Goal: Check status: Check status

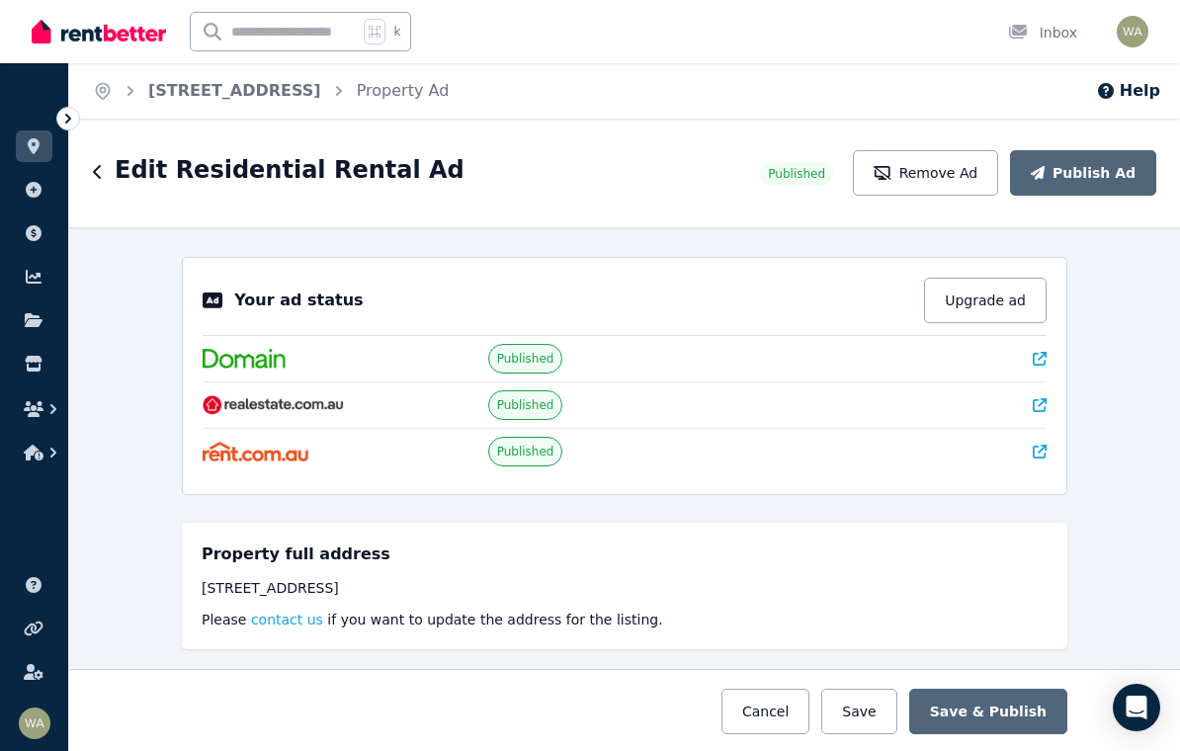
select select "**********"
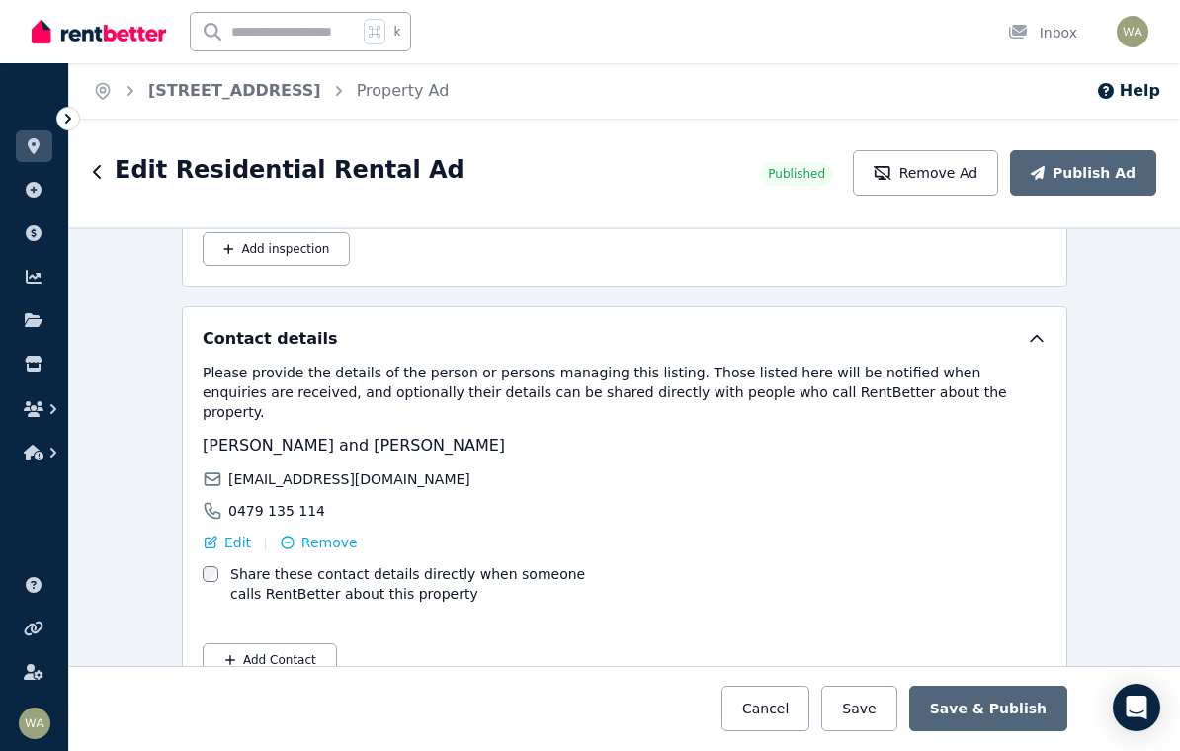
click at [106, 176] on div "Edit Residential Rental Ad" at bounding box center [420, 173] width 655 height 38
click at [92, 167] on div "Edit Residential Rental Ad Published Remove Ad Publish Ad" at bounding box center [624, 173] width 1111 height 109
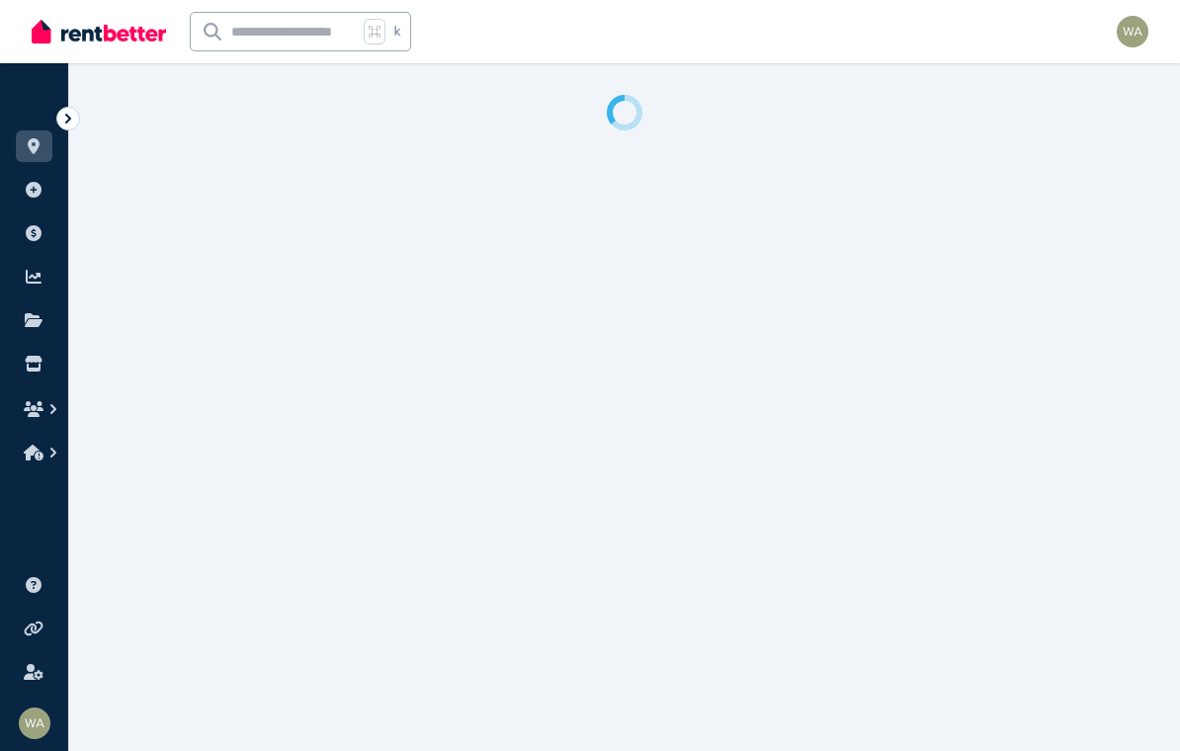
select select "**********"
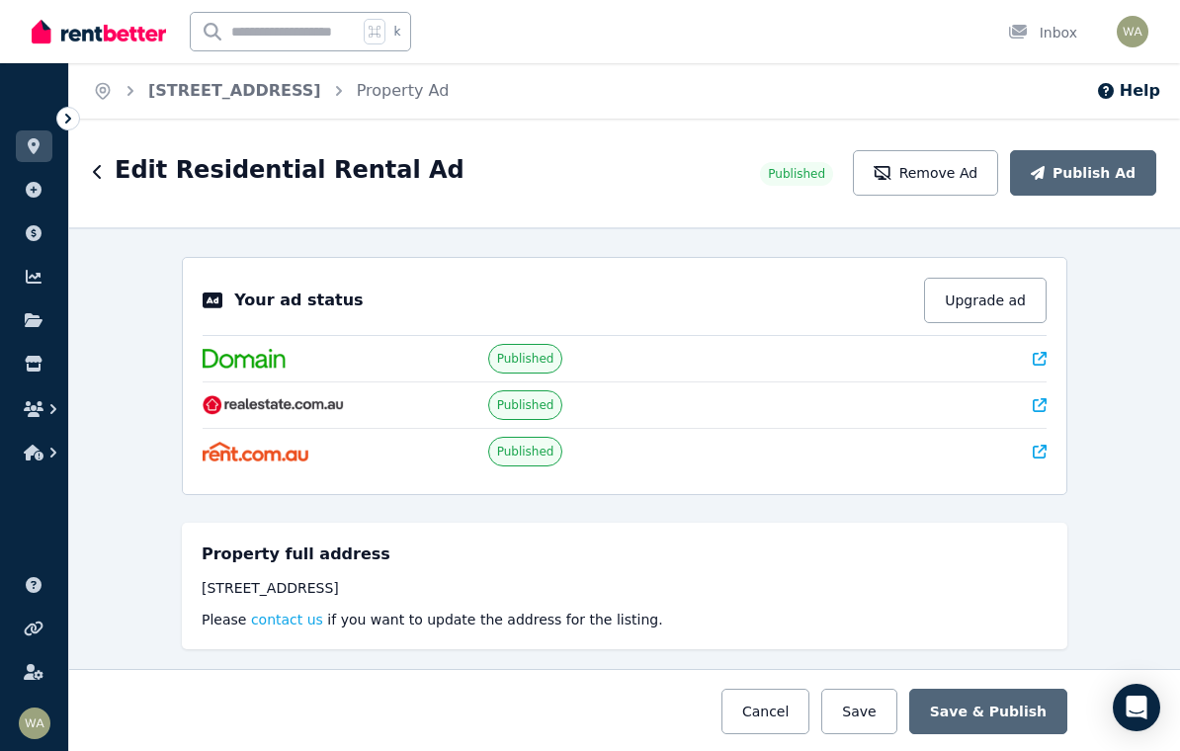
click at [93, 174] on icon "button" at bounding box center [98, 172] width 10 height 16
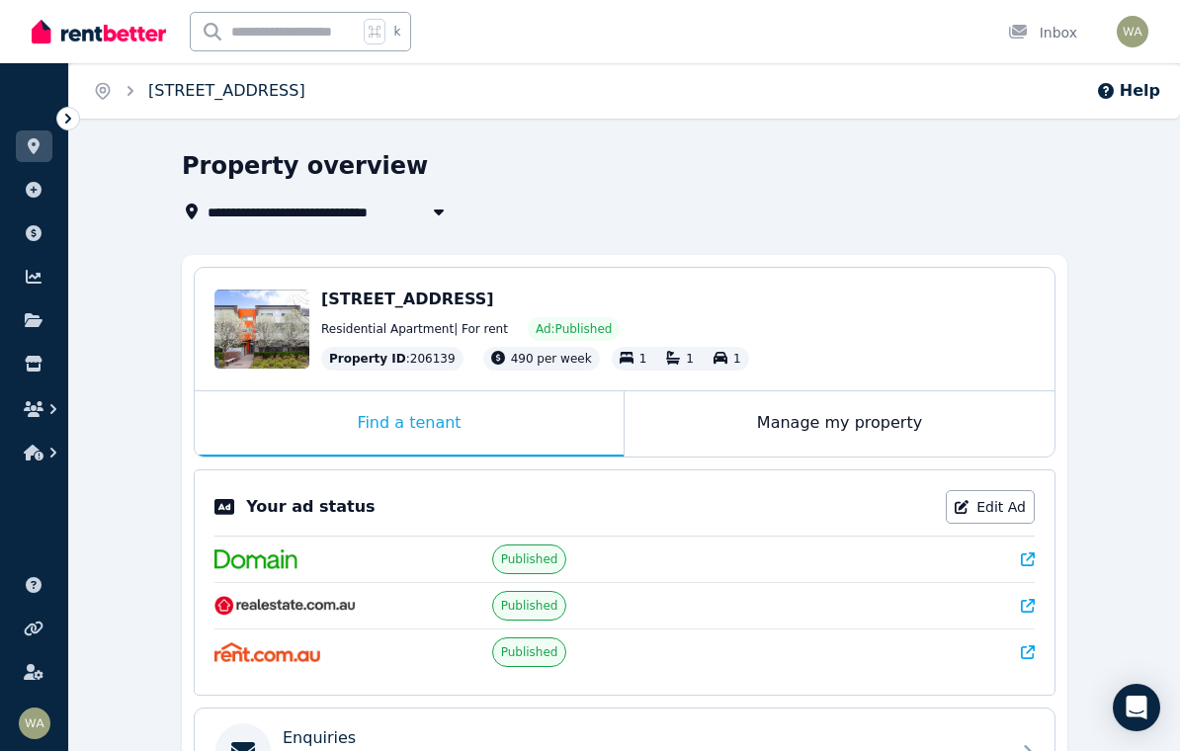
click at [212, 92] on link "[STREET_ADDRESS]" at bounding box center [226, 90] width 157 height 19
click at [41, 140] on icon at bounding box center [34, 146] width 20 height 16
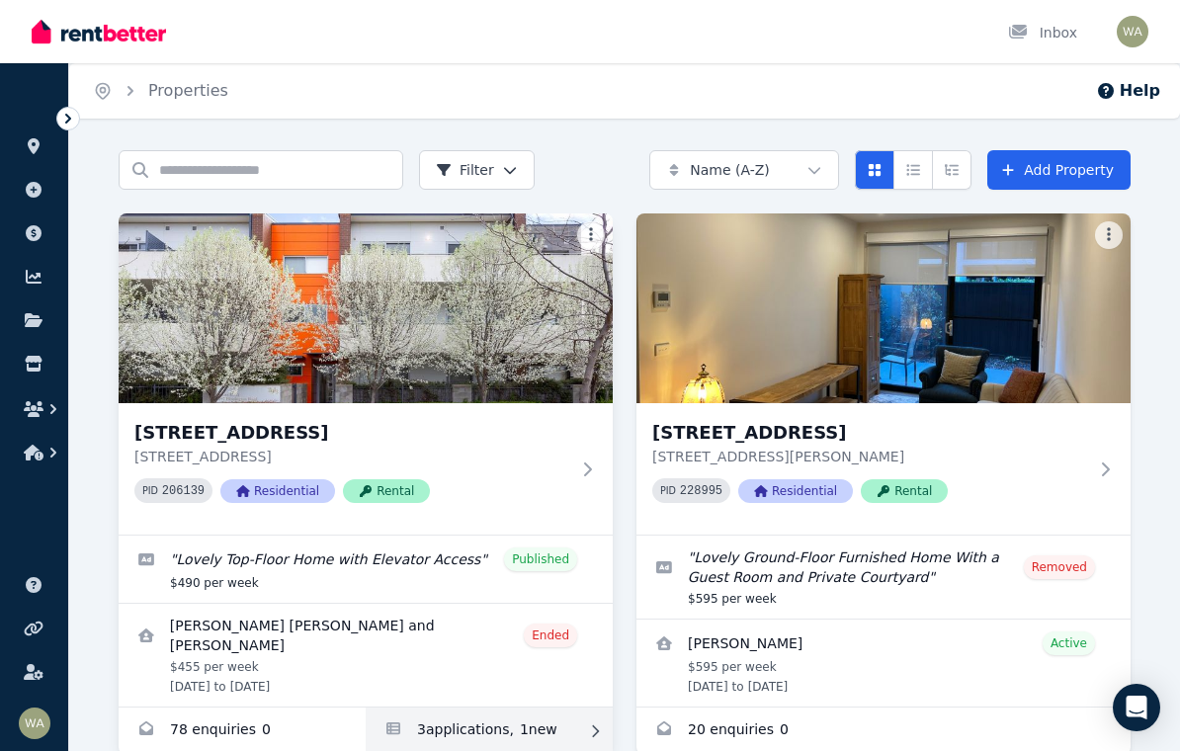
click at [597, 725] on icon at bounding box center [595, 731] width 7 height 12
click at [591, 724] on icon at bounding box center [595, 731] width 20 height 14
click at [503, 716] on link "Applications for 49/301 Flemington Road, Franklin" at bounding box center [489, 730] width 247 height 47
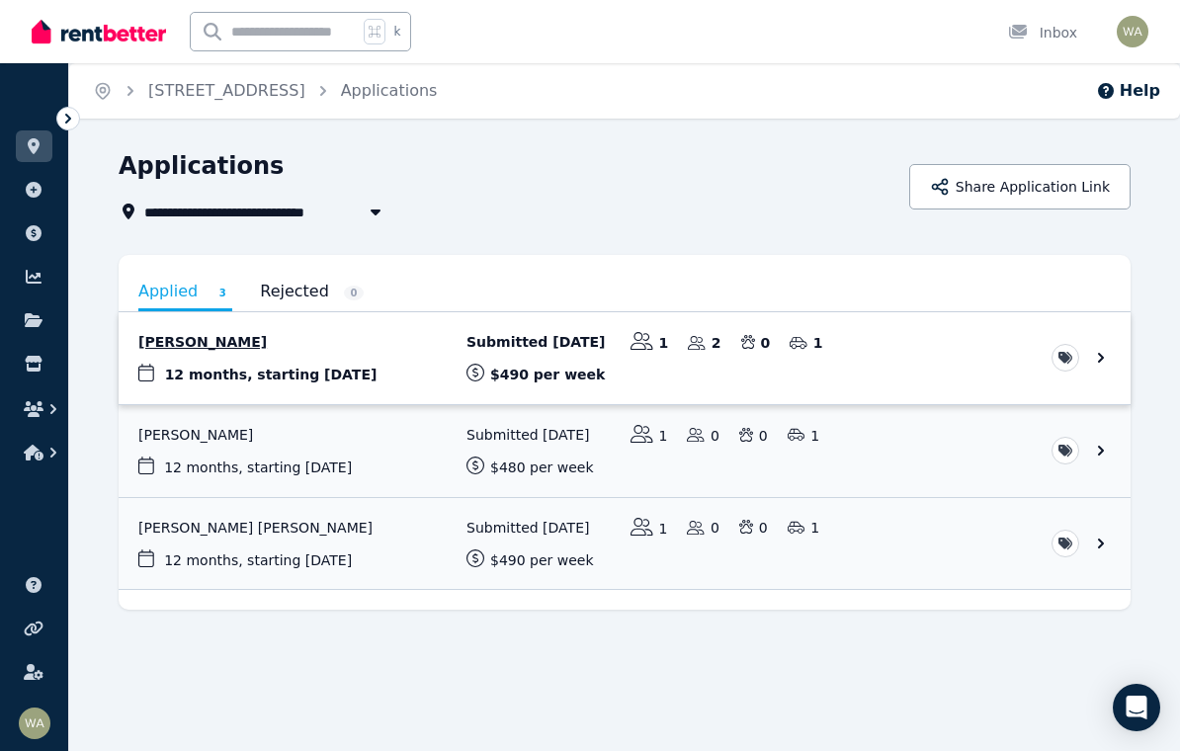
click at [232, 343] on link "View application: Isuru Ariyasingha" at bounding box center [625, 358] width 1012 height 92
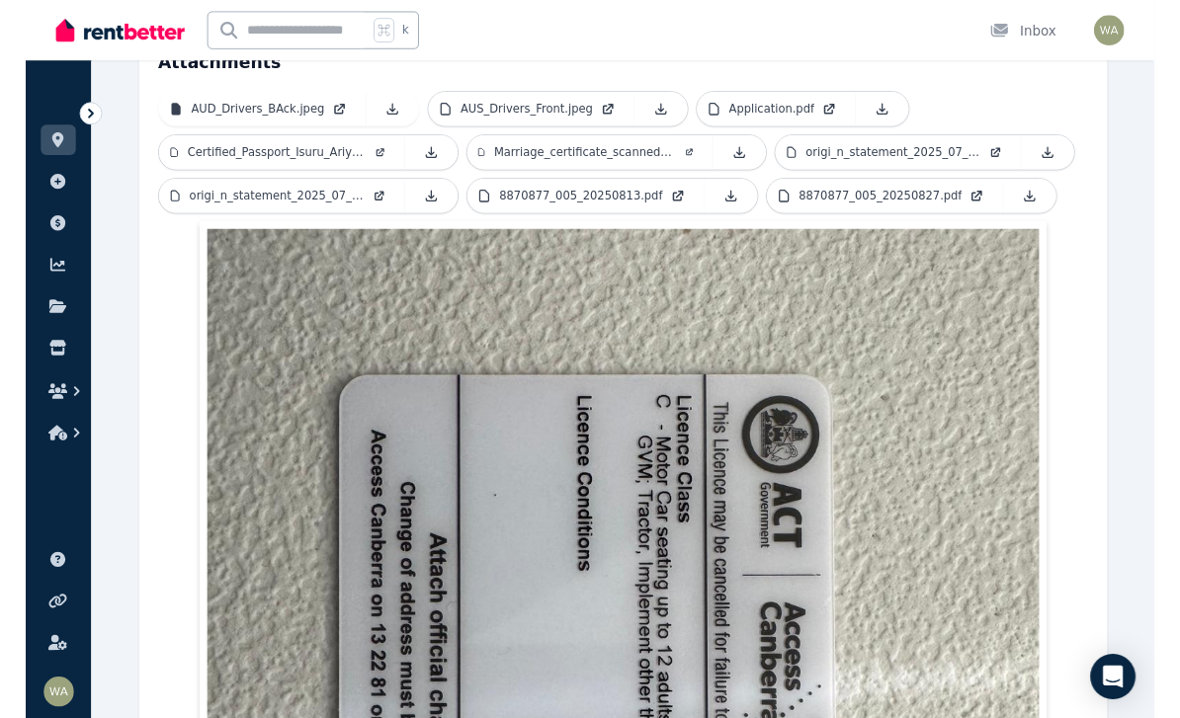
scroll to position [291, 0]
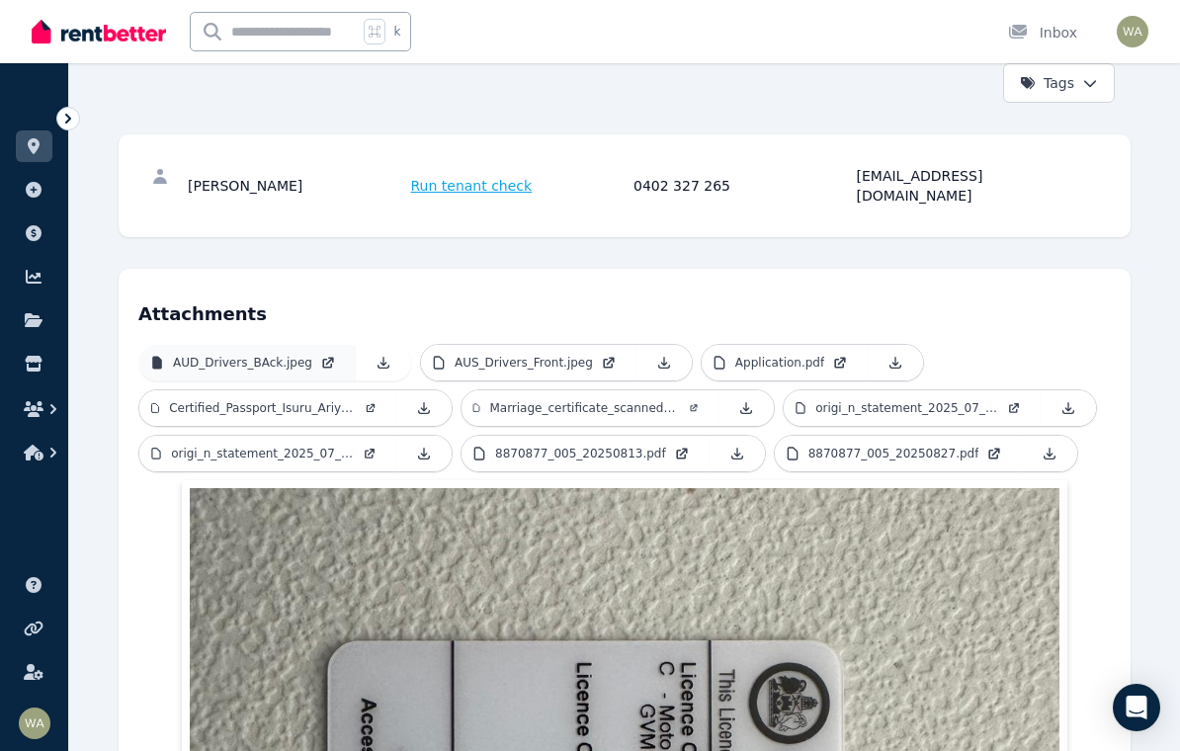
click at [240, 355] on p "AUD_Drivers_BAck.jpeg" at bounding box center [242, 363] width 139 height 16
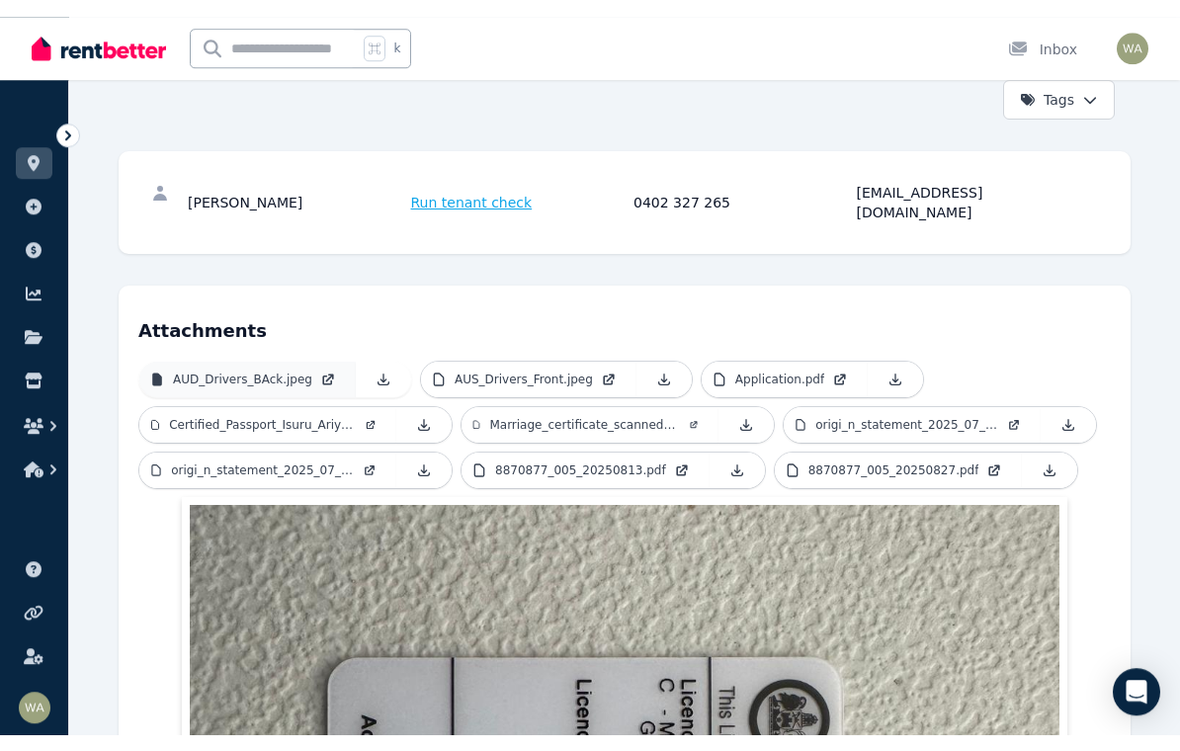
scroll to position [290, 0]
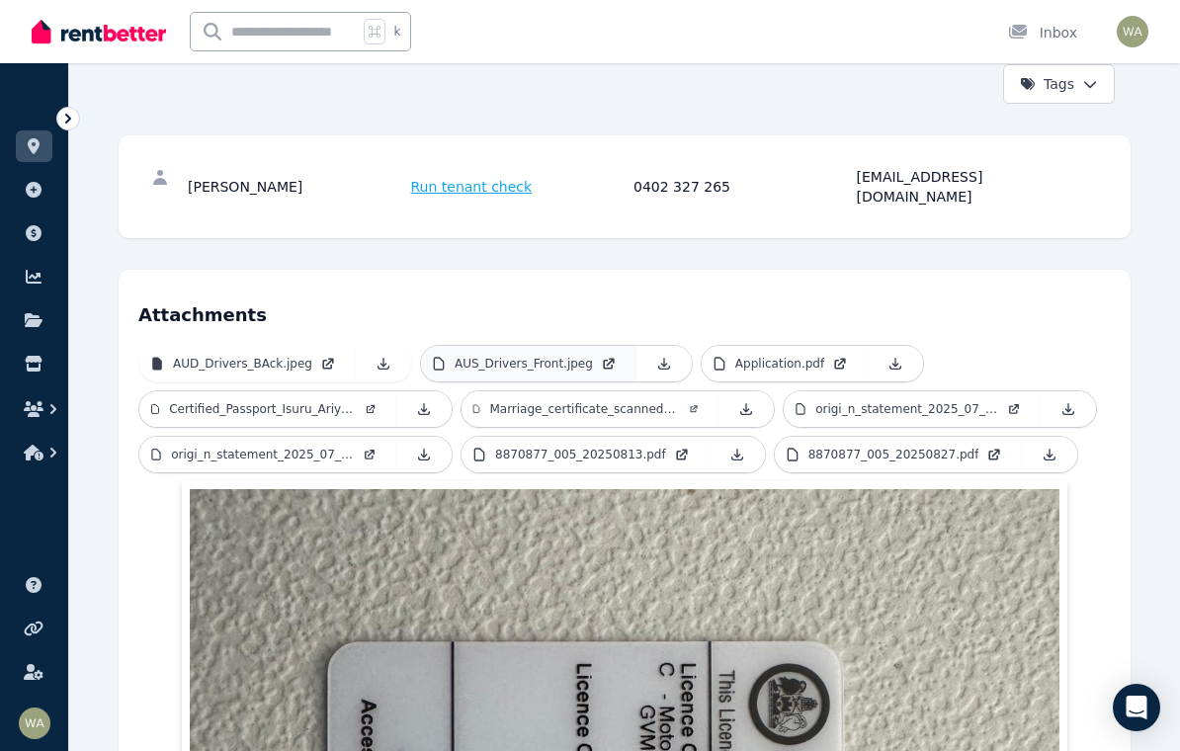
click at [533, 356] on p "AUS_Drivers_Front.jpeg" at bounding box center [524, 364] width 138 height 16
click at [768, 354] on link "Application.pdf" at bounding box center [785, 364] width 166 height 36
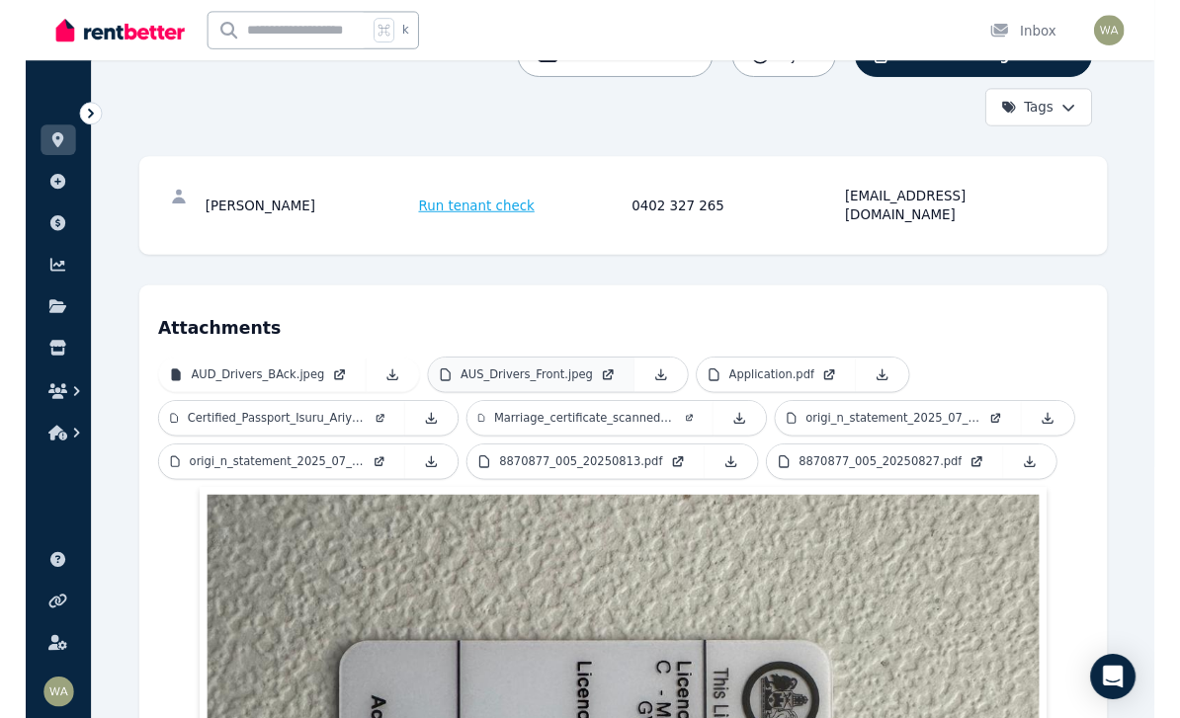
scroll to position [260, 0]
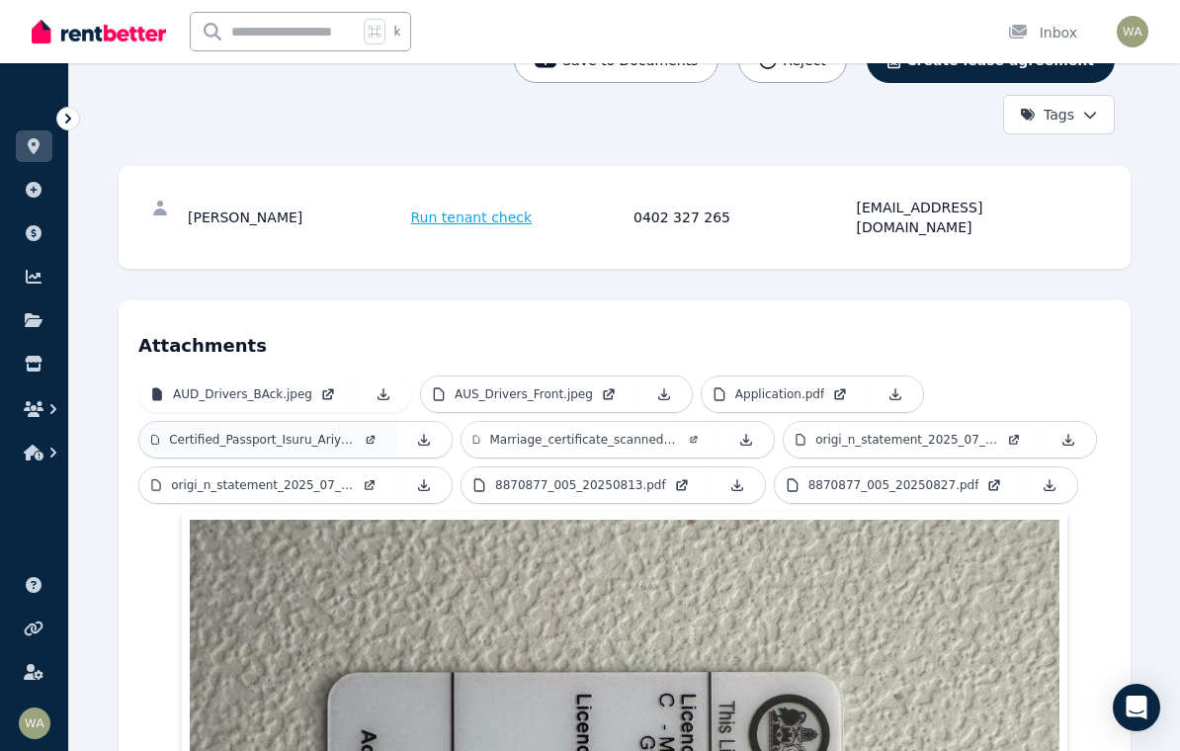
click at [260, 428] on link "Certified_Passport_Isuru_Ariyasi_ngha.pdf" at bounding box center [267, 440] width 257 height 36
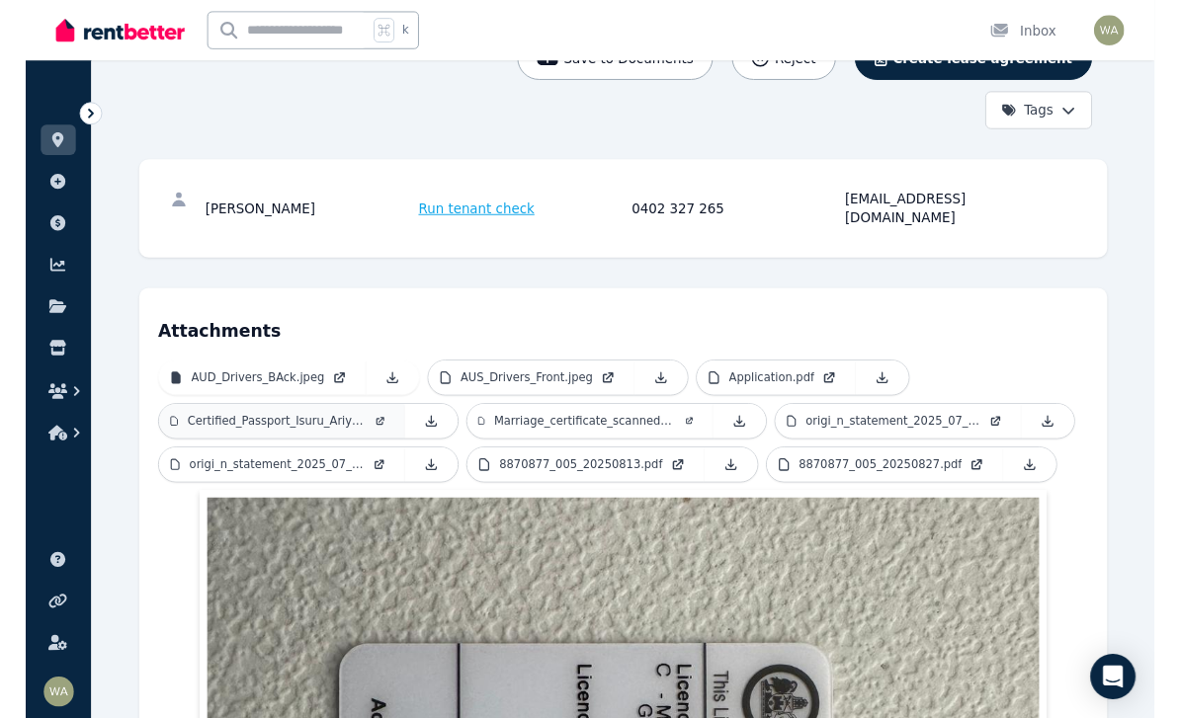
scroll to position [228, 0]
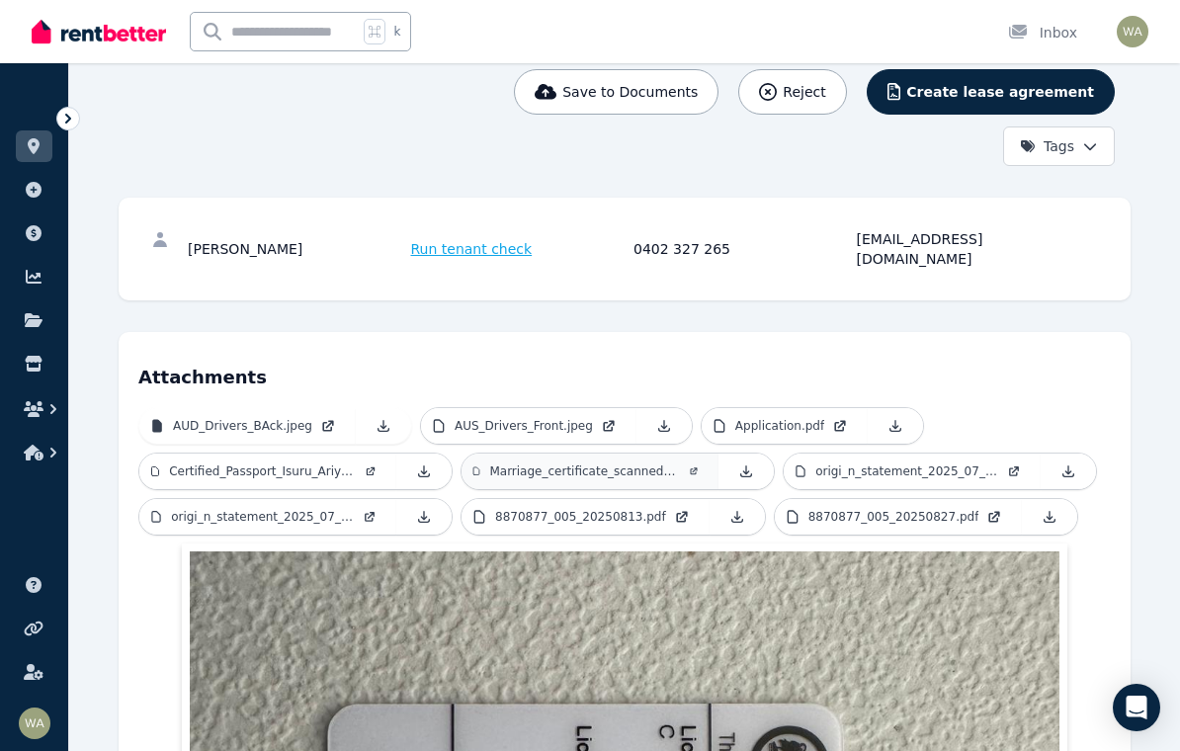
click at [553, 463] on p "Marriage_certificate_scanned_eng_n_si_nhala.pdf" at bounding box center [584, 471] width 191 height 16
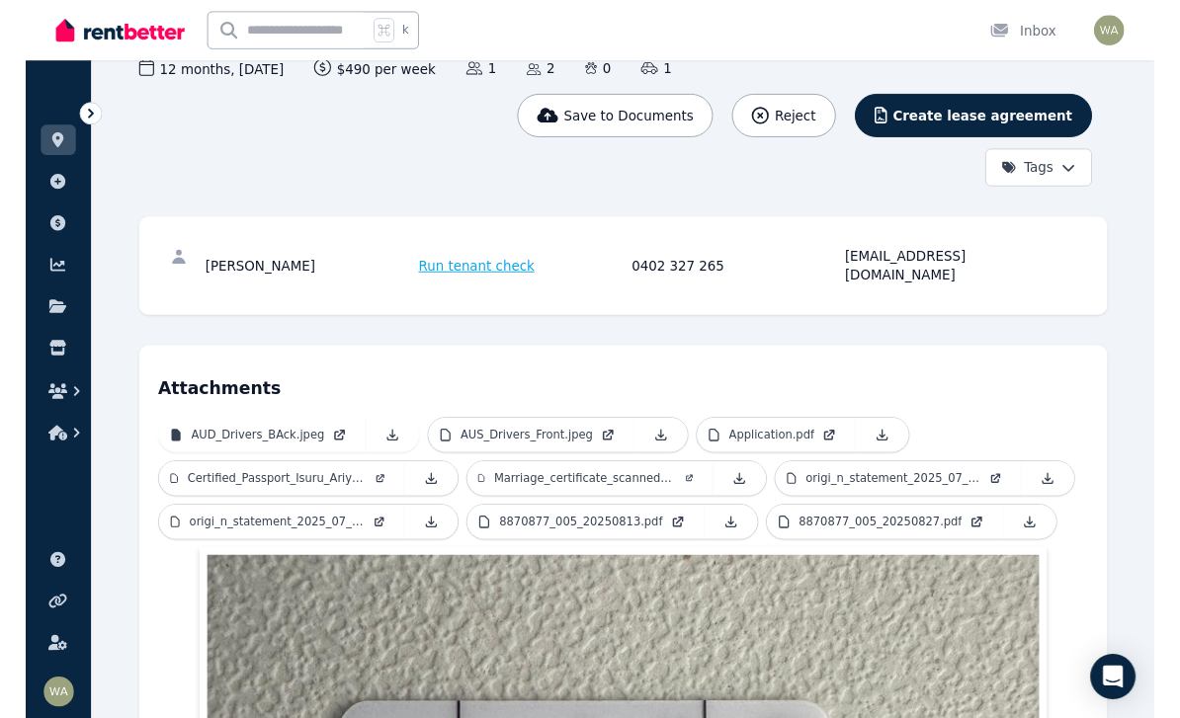
scroll to position [197, 0]
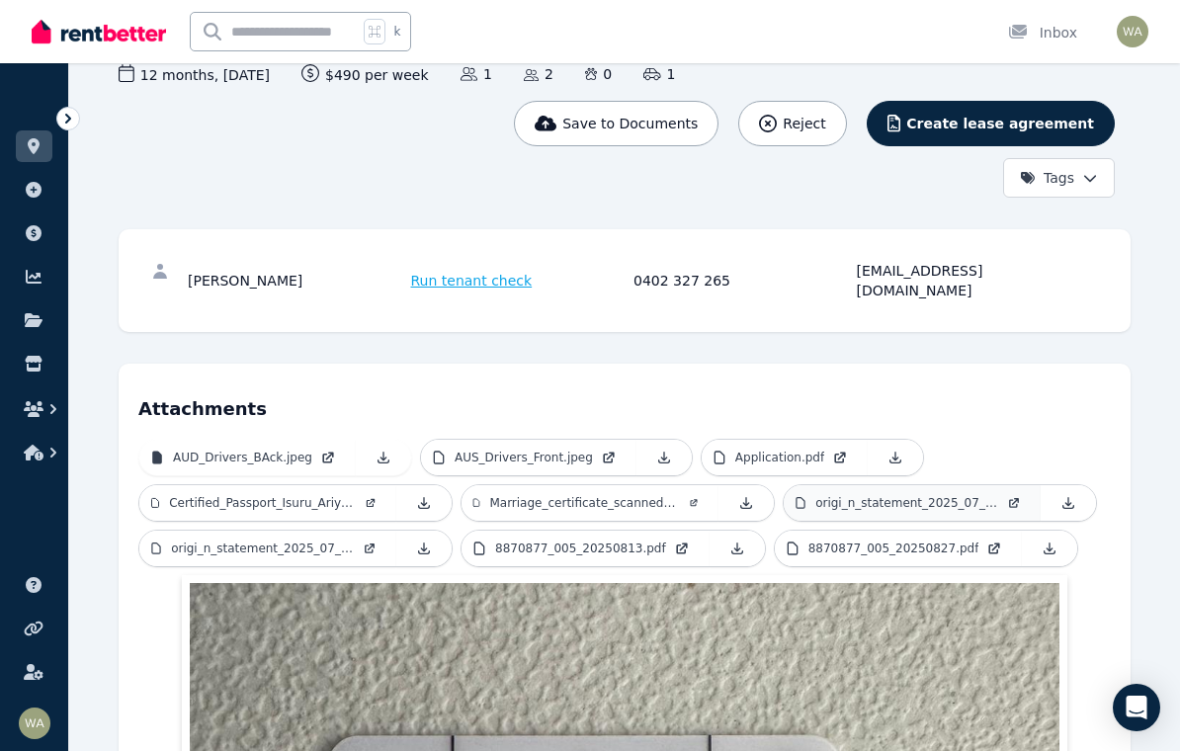
click at [906, 495] on p "origi_n_statement_2025_07_09.pdf" at bounding box center [907, 503] width 184 height 16
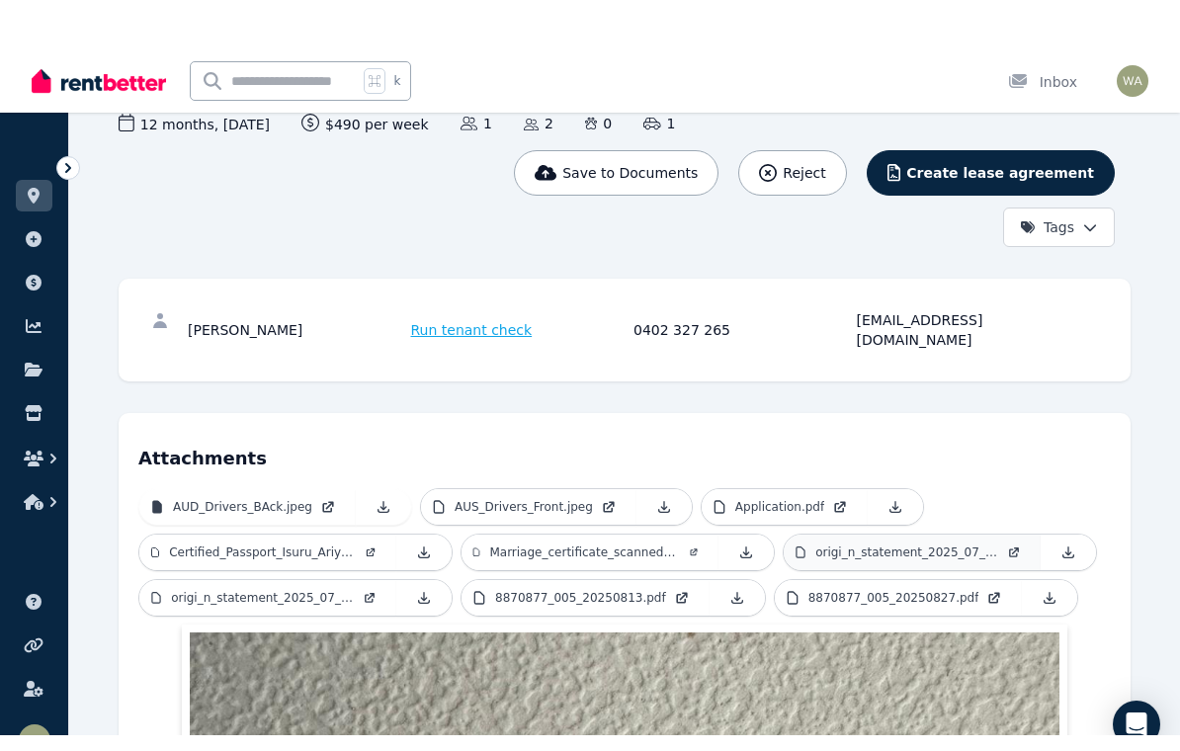
scroll to position [196, 0]
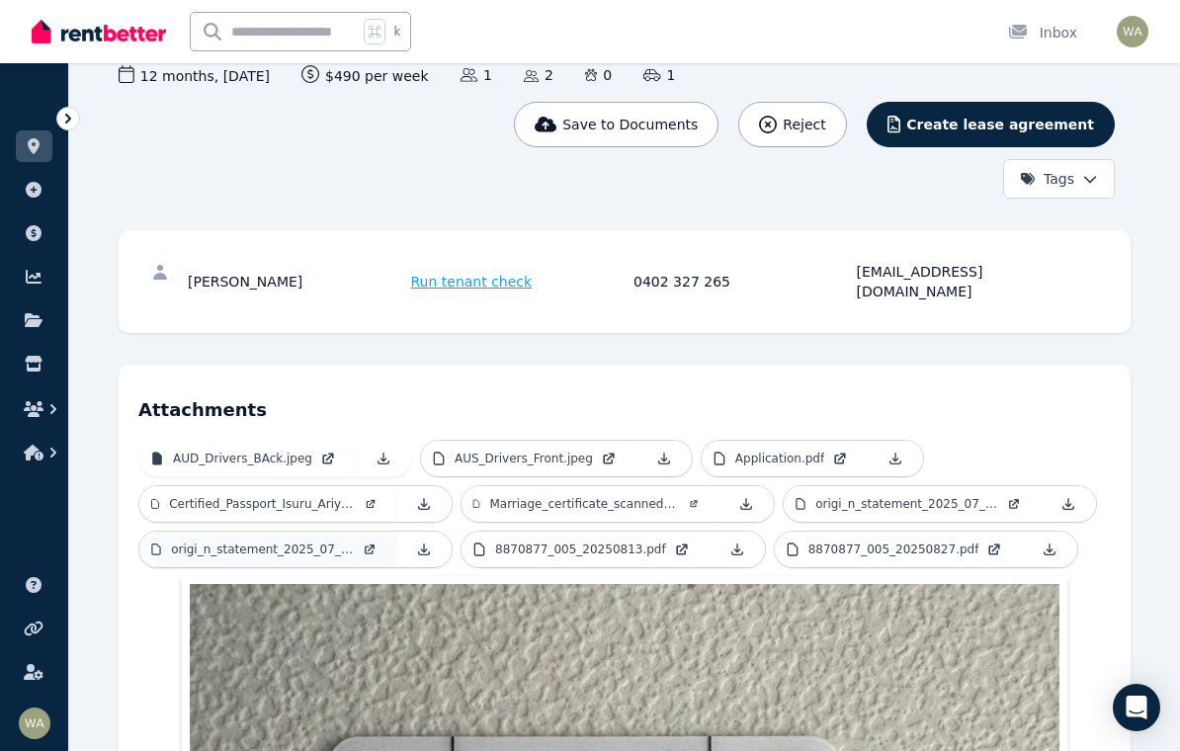
click at [252, 541] on p "origi_n_statement_2025_07_21.pdf" at bounding box center [263, 549] width 184 height 16
click at [604, 538] on link "8870877_005_20250813.pdf" at bounding box center [585, 550] width 248 height 36
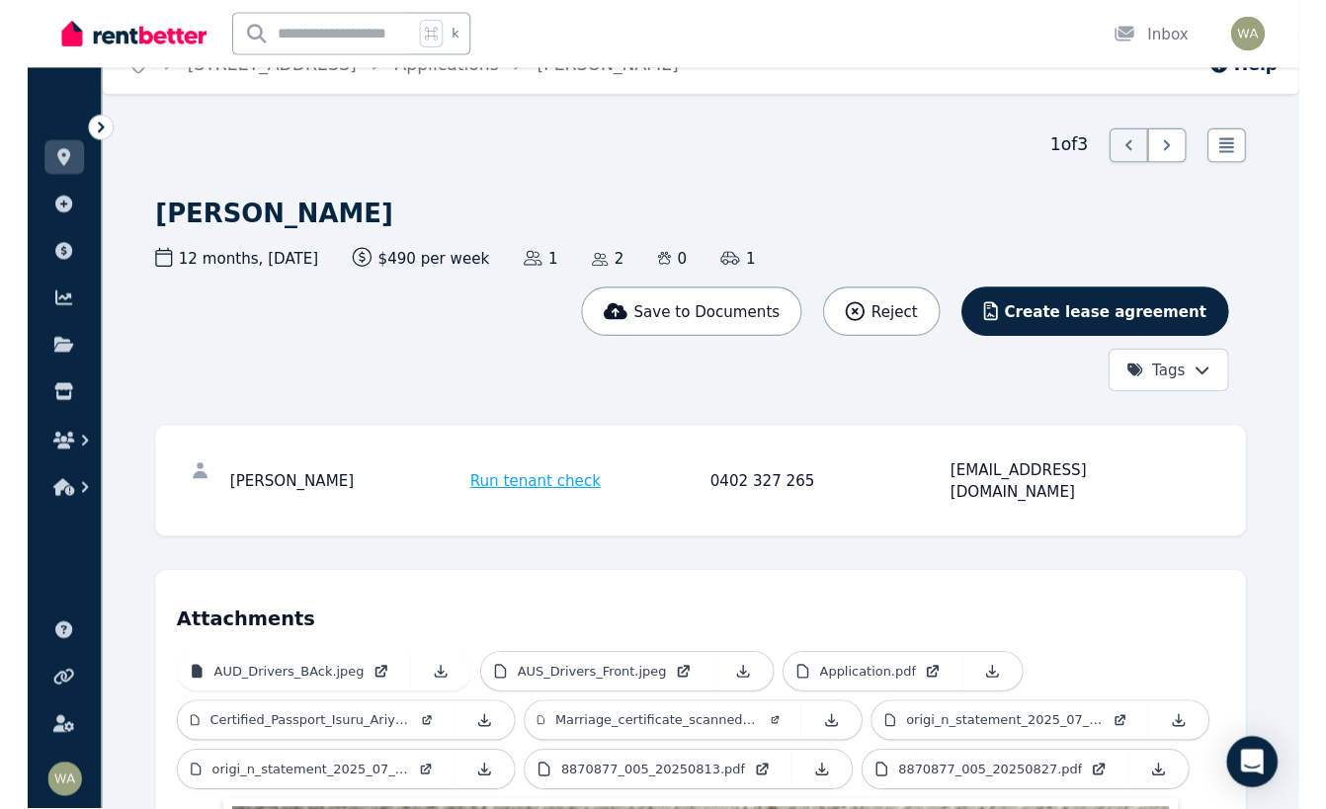
scroll to position [0, 0]
